Goal: Navigation & Orientation: Find specific page/section

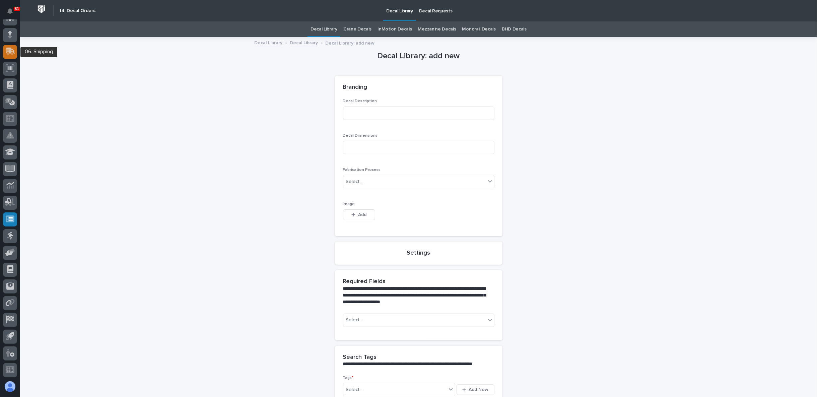
click at [8, 46] on div at bounding box center [10, 52] width 14 height 14
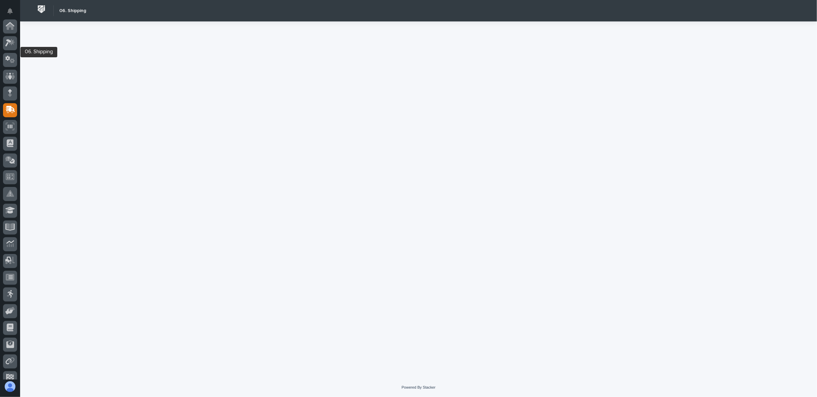
scroll to position [58, 0]
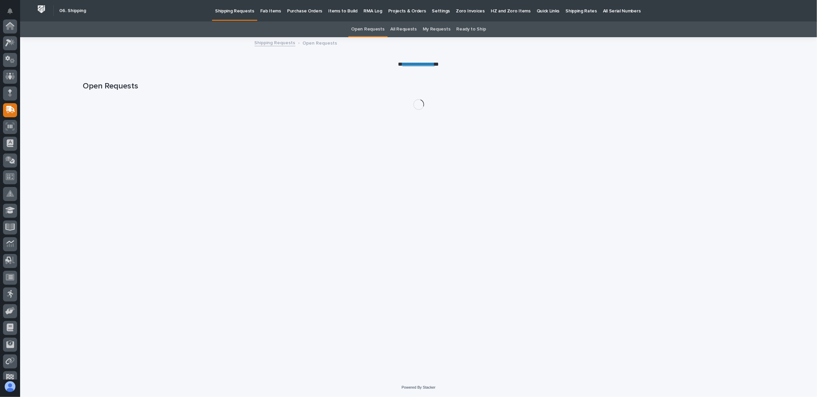
scroll to position [58, 0]
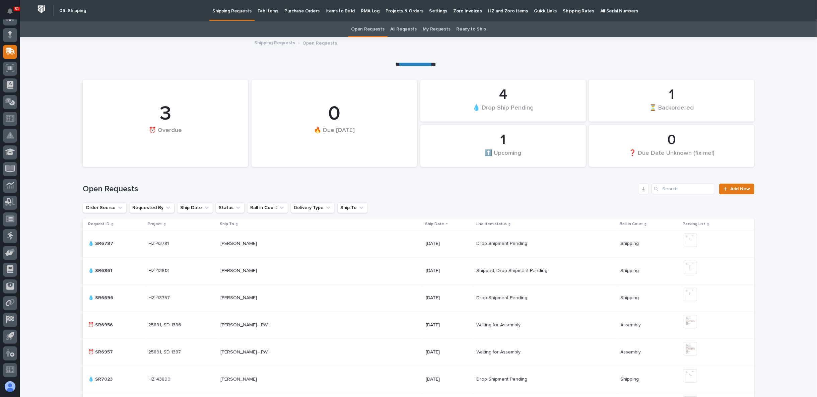
click at [260, 10] on p "Fab Items" at bounding box center [268, 7] width 21 height 14
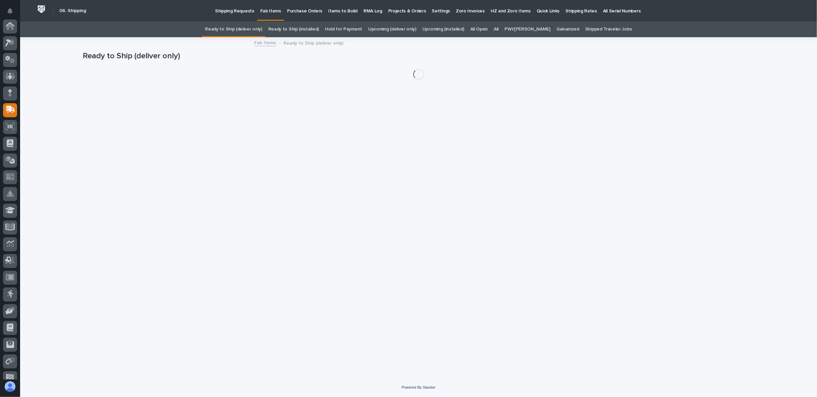
scroll to position [58, 0]
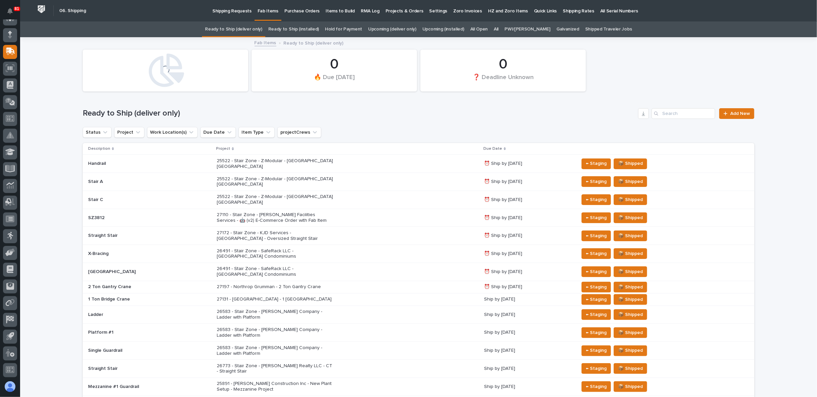
click at [499, 29] on link "All" at bounding box center [496, 29] width 5 height 16
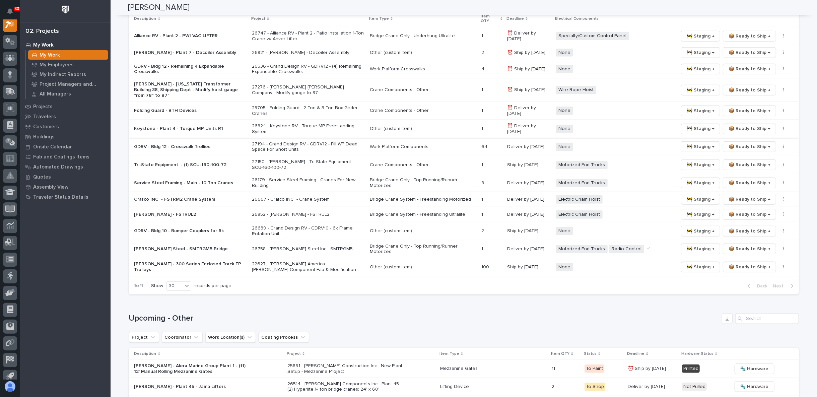
scroll to position [379, 0]
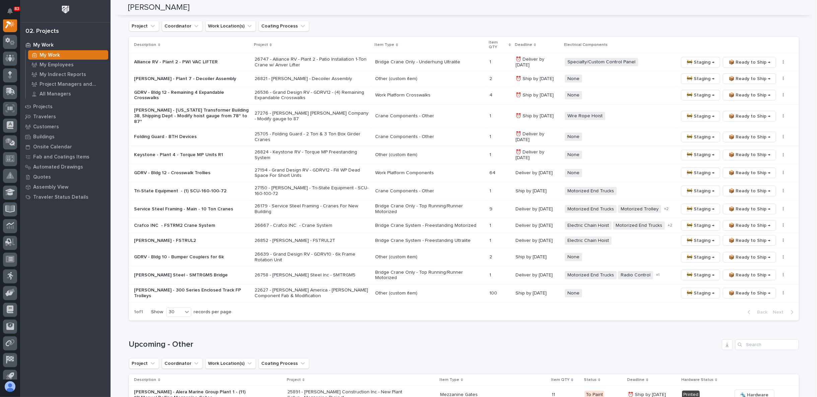
click at [62, 299] on div "My Work My Work My Employees My Indirect Reports Project Managers and Engineers…" at bounding box center [65, 218] width 90 height 357
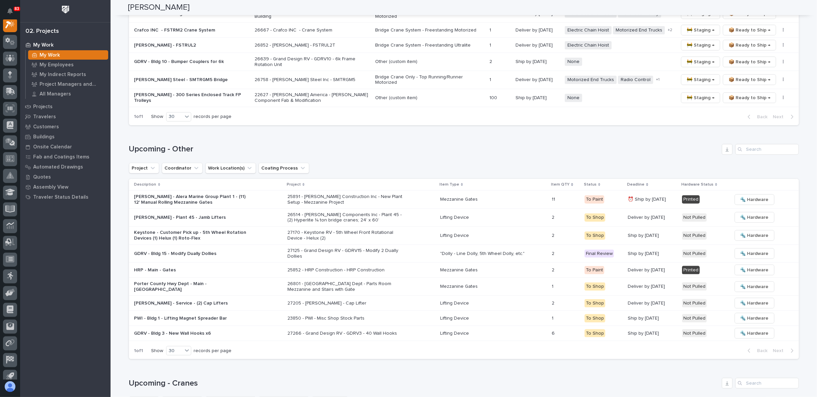
scroll to position [596, 0]
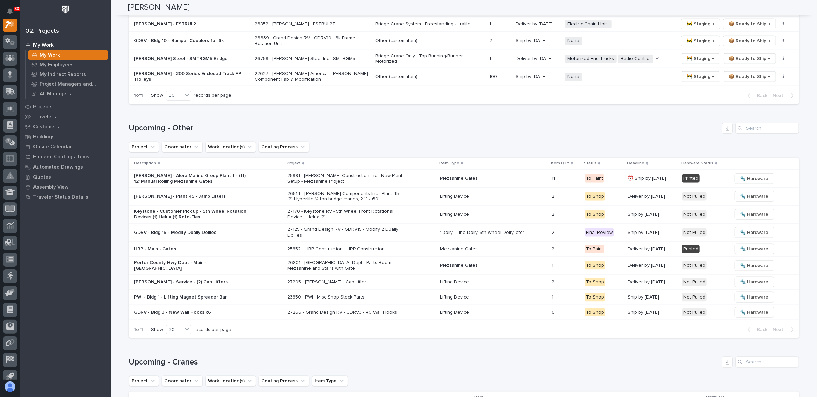
click at [106, 345] on div "My Work My Work My Employees My Indirect Reports Project Managers and Engineers…" at bounding box center [65, 218] width 90 height 357
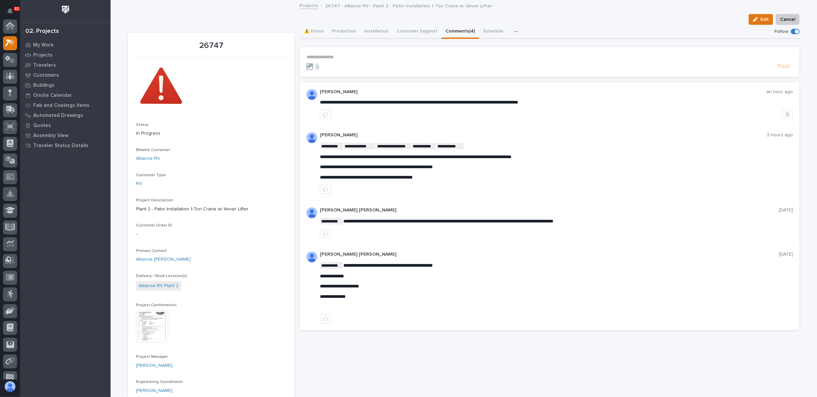
scroll to position [17, 0]
click at [81, 198] on div "My Work Projects Travelers Customers Buildings Onsite Calendar Fab and Coatings…" at bounding box center [65, 218] width 90 height 357
